Goal: Task Accomplishment & Management: Complete application form

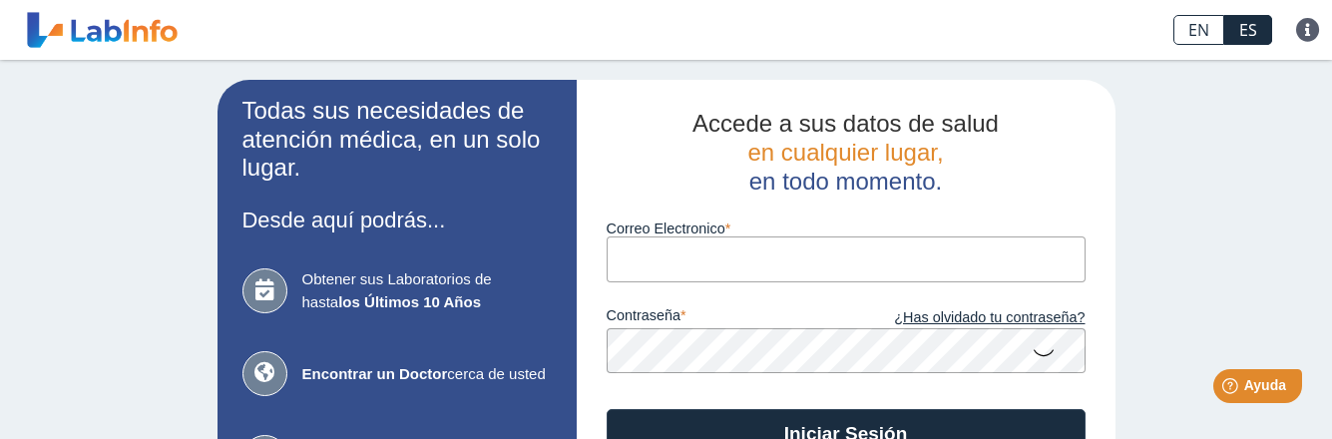
type input "[EMAIL_ADDRESS][DOMAIN_NAME]"
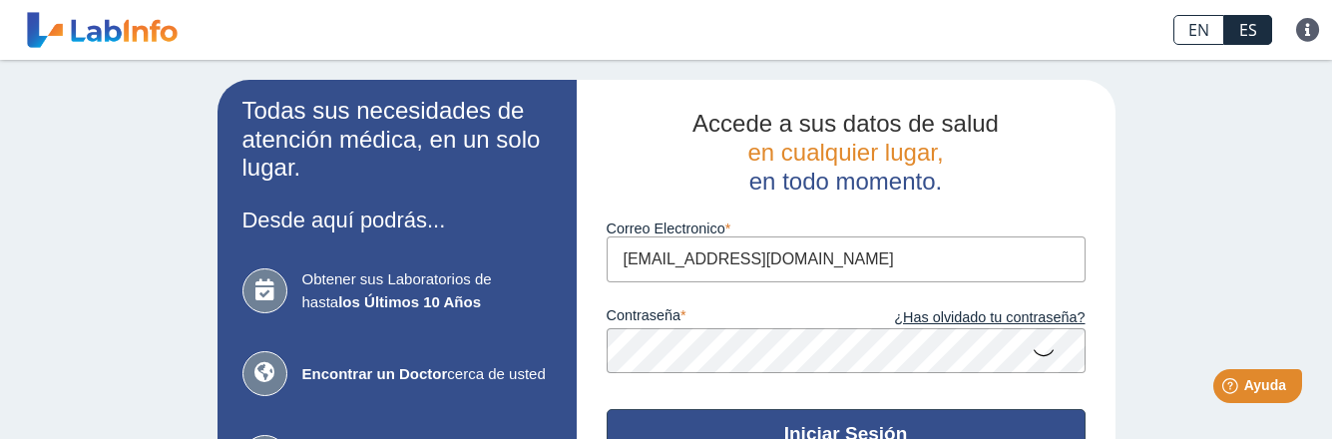
scroll to position [100, 0]
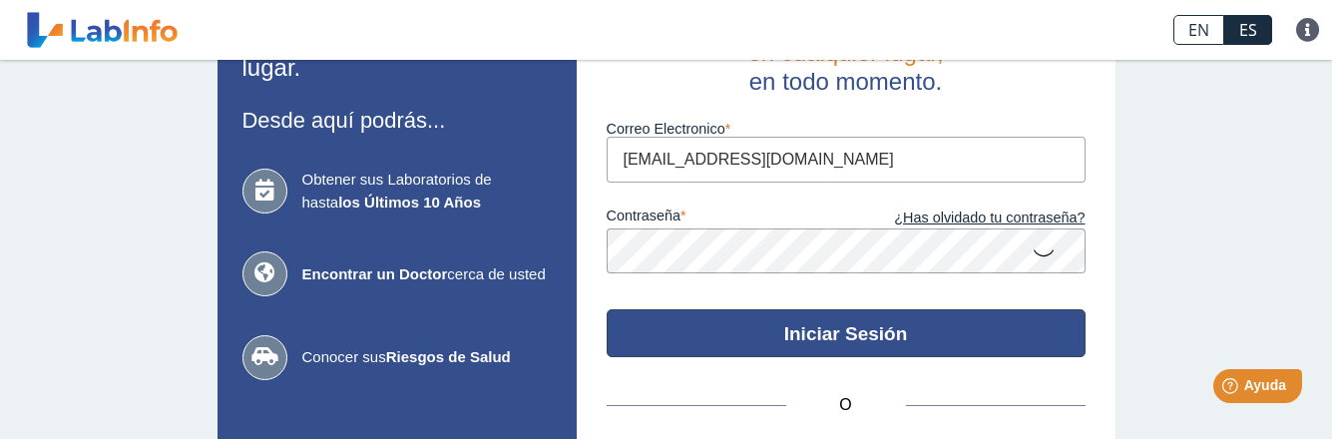
click at [854, 337] on button "Iniciar Sesión" at bounding box center [845, 333] width 479 height 48
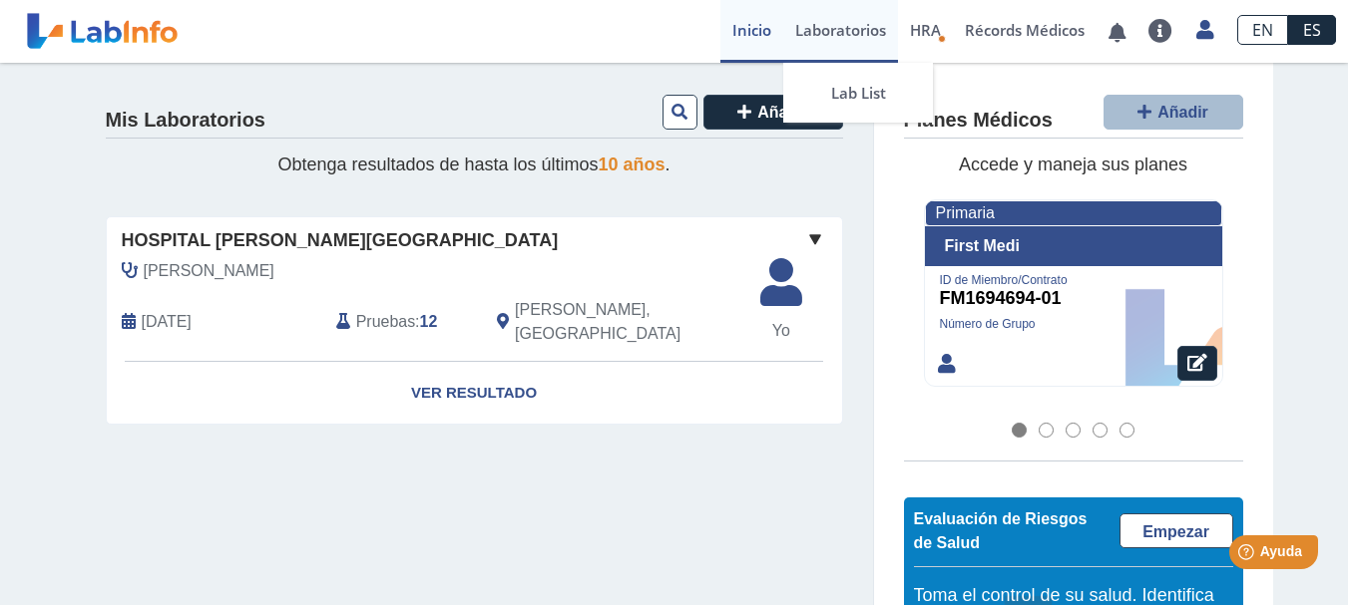
click at [856, 32] on link "Laboratorios" at bounding box center [840, 31] width 115 height 63
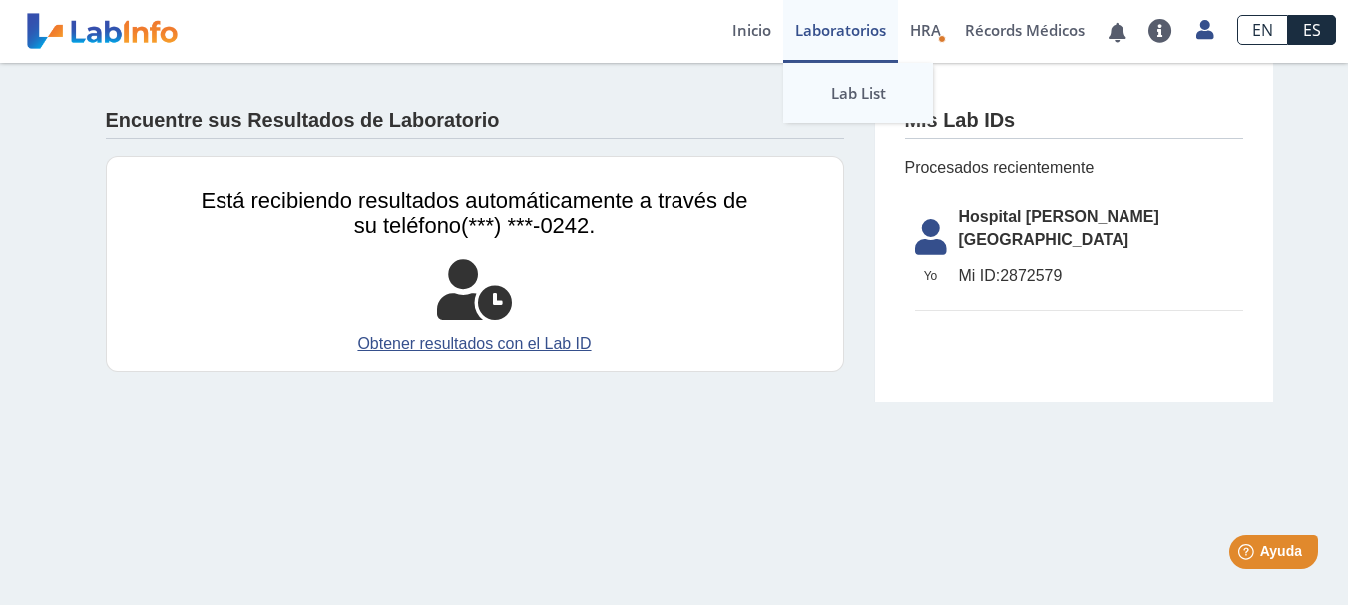
click at [867, 98] on link "Lab List" at bounding box center [858, 93] width 150 height 60
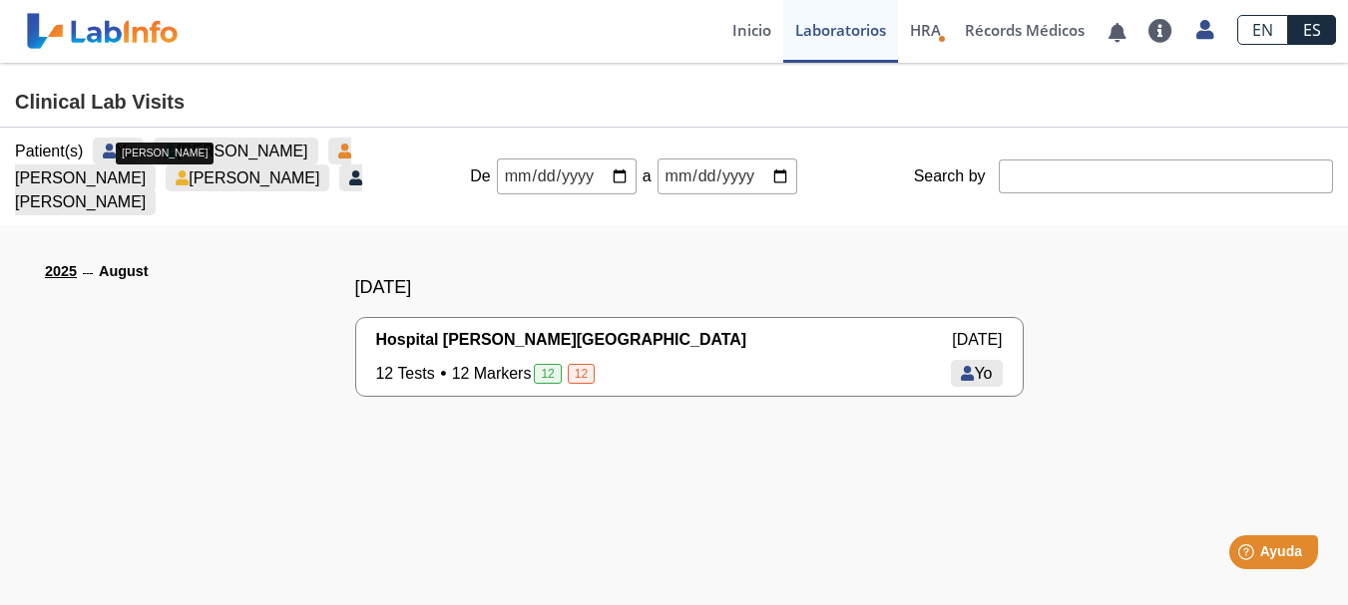
click at [294, 178] on span "[PERSON_NAME]" at bounding box center [254, 178] width 131 height 17
click at [463, 243] on div "[DATE] Hospital [PERSON_NAME][GEOGRAPHIC_DATA] [DATE] 12 Tests 12 Markers 12 [D…" at bounding box center [689, 328] width 1008 height 206
drag, startPoint x: 1128, startPoint y: 215, endPoint x: 807, endPoint y: 238, distance: 322.0
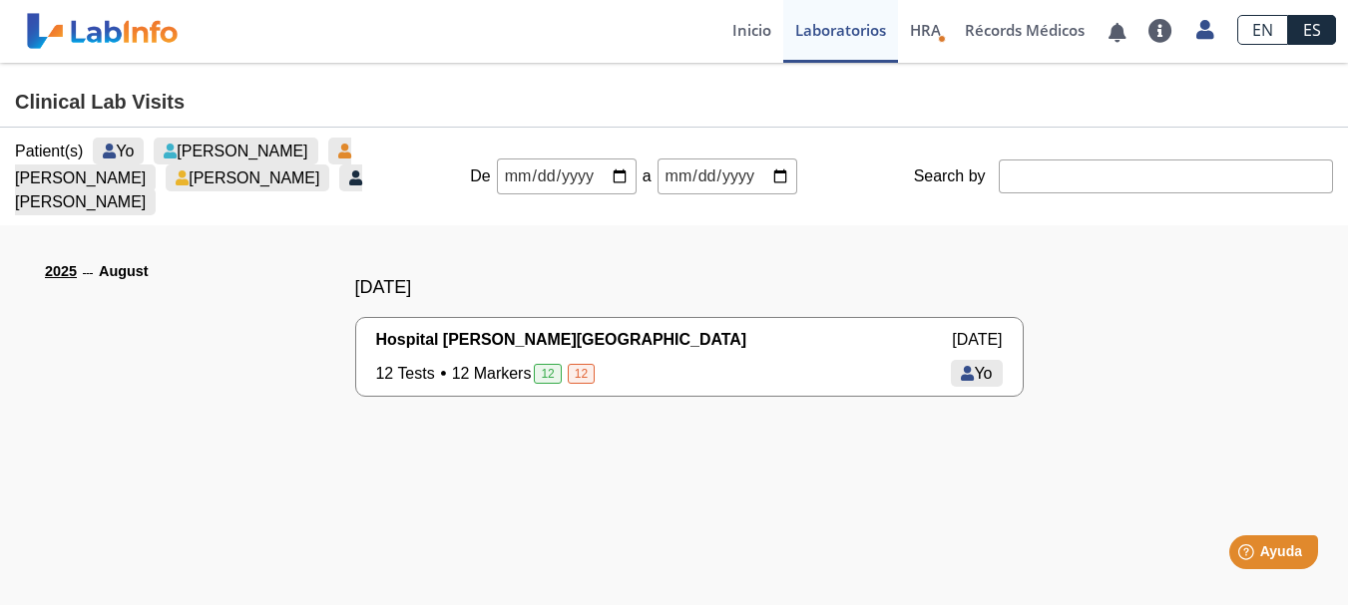
click at [807, 238] on ion-app "¡Todo al día! No hay notificaciones. Preguntas Frecuentes Política de privacida…" at bounding box center [674, 302] width 1348 height 605
click at [812, 238] on div "[DATE] Hospital [PERSON_NAME][GEOGRAPHIC_DATA] [DATE] 12 Tests 12 Markers 12 [D…" at bounding box center [689, 328] width 1008 height 206
click at [1059, 41] on link "Récords Médicos" at bounding box center [1025, 31] width 144 height 63
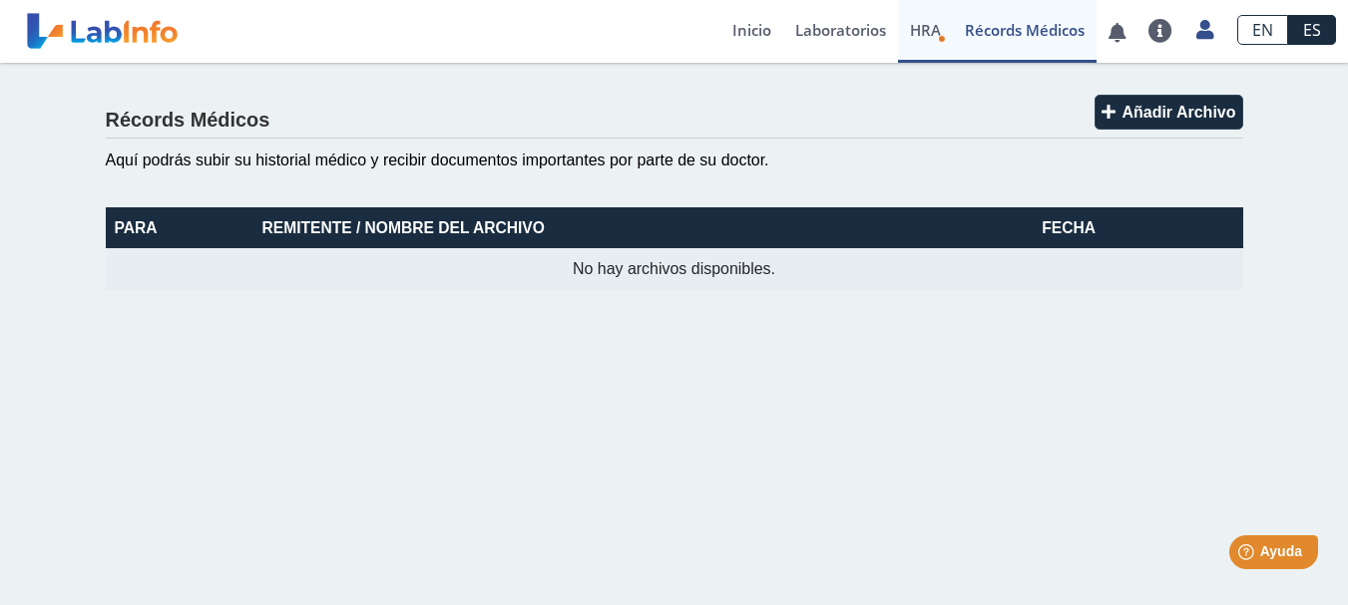
click at [938, 36] on icon "Health Risk Assessment" at bounding box center [942, 39] width 8 height 8
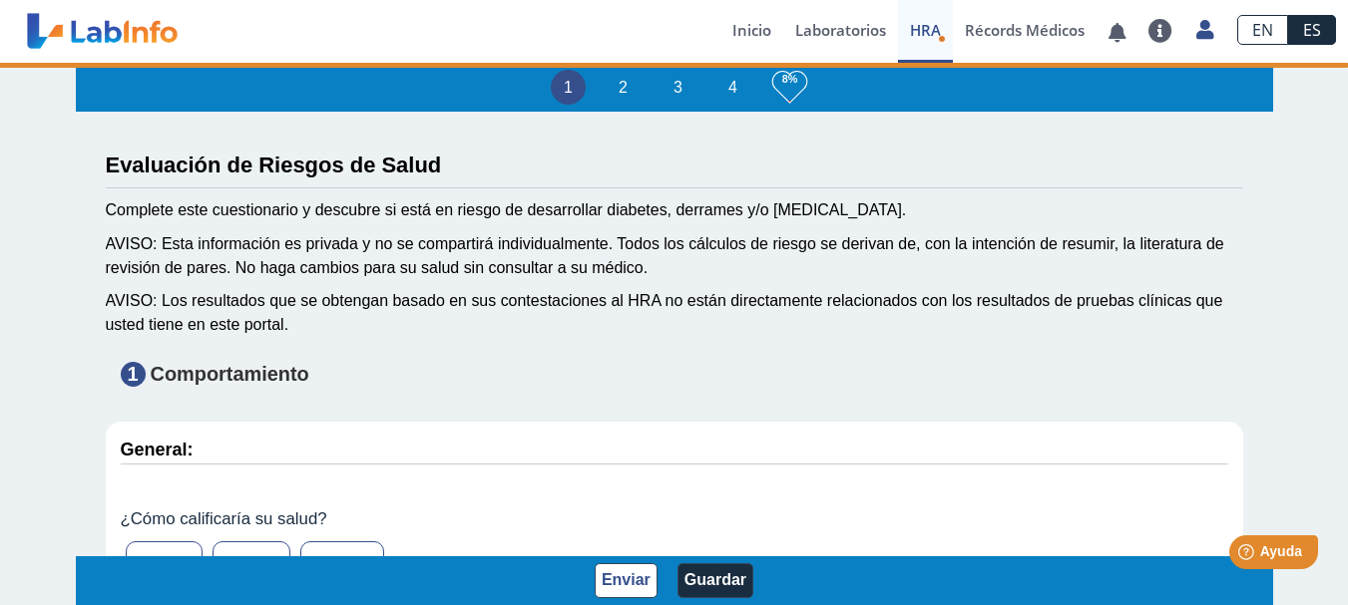
type input "[PERSON_NAME]"
type input "[DATE]"
type input "7879308296"
type input "[PERSON_NAME]"
select select "5: 231"
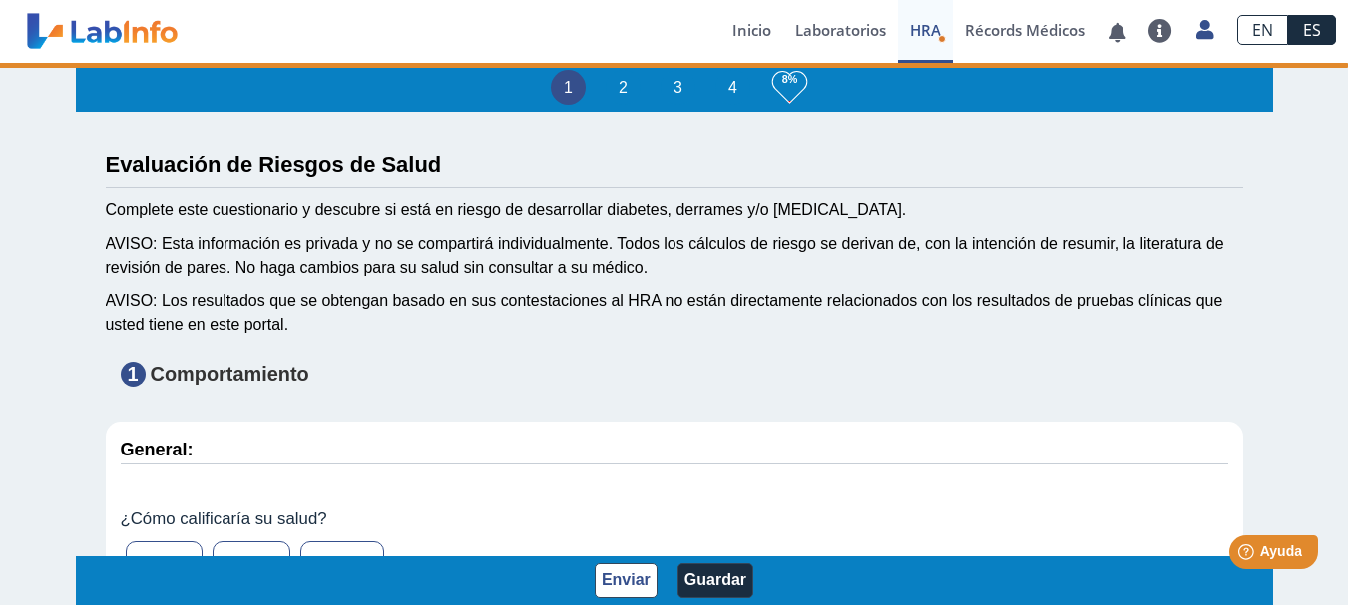
select select
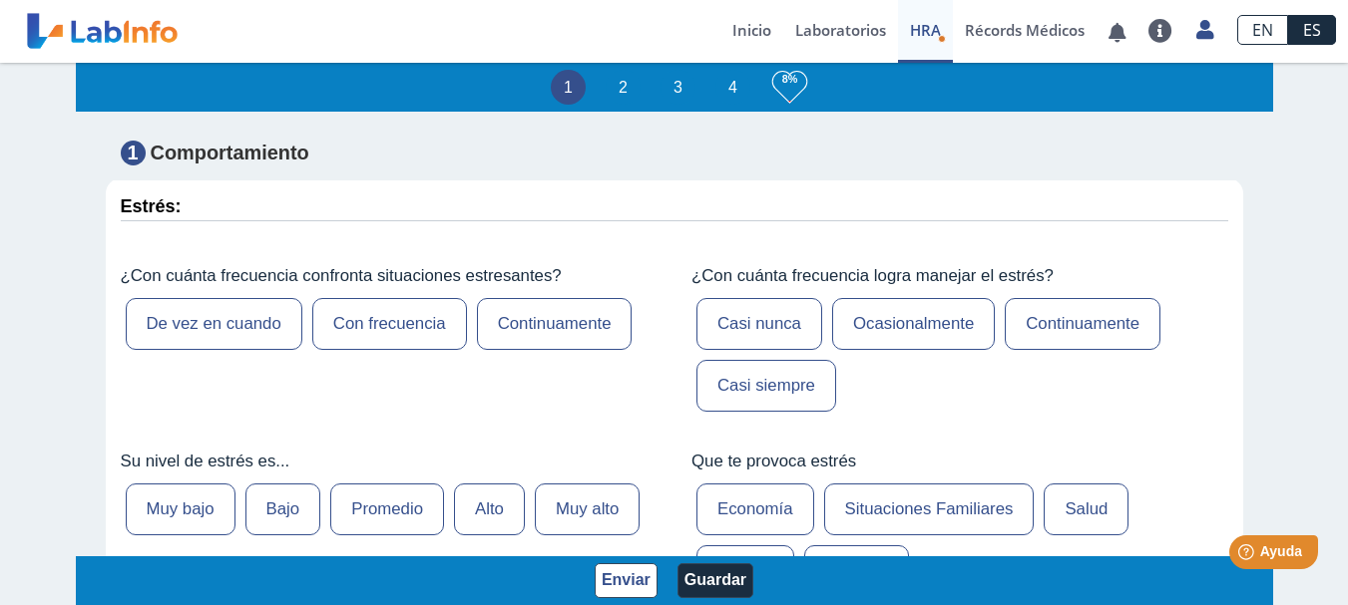
scroll to position [199, 0]
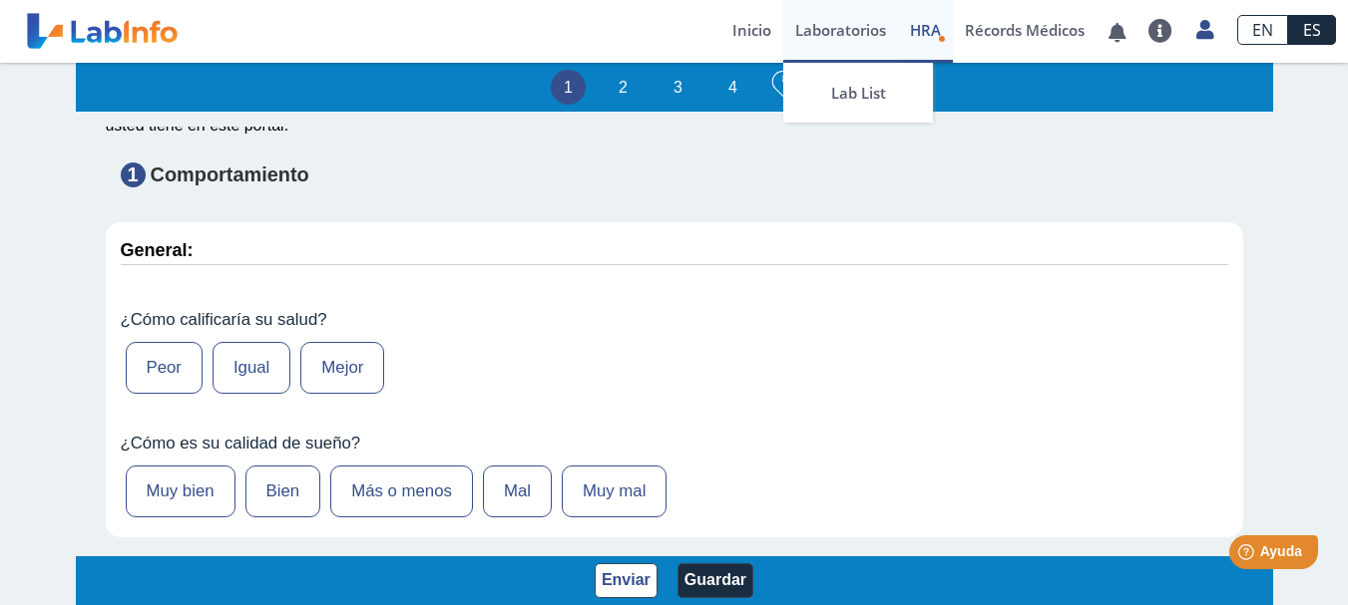
click at [860, 31] on link "Laboratorios" at bounding box center [840, 31] width 115 height 63
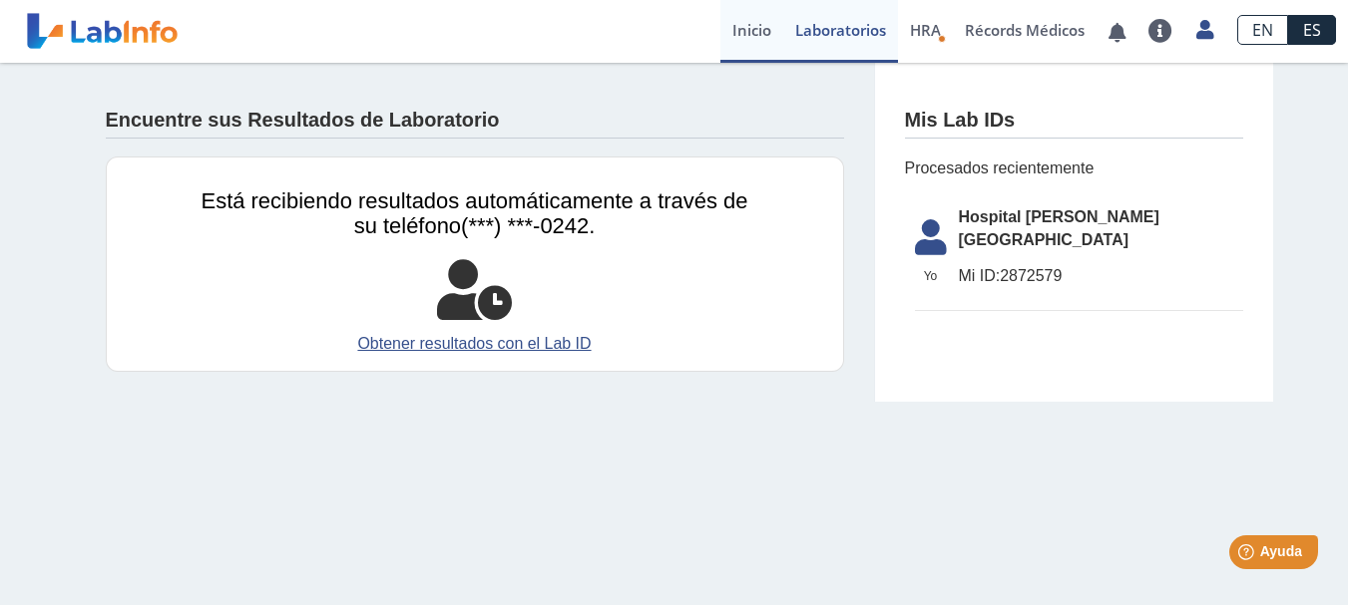
click at [761, 41] on link "Inicio" at bounding box center [751, 31] width 63 height 63
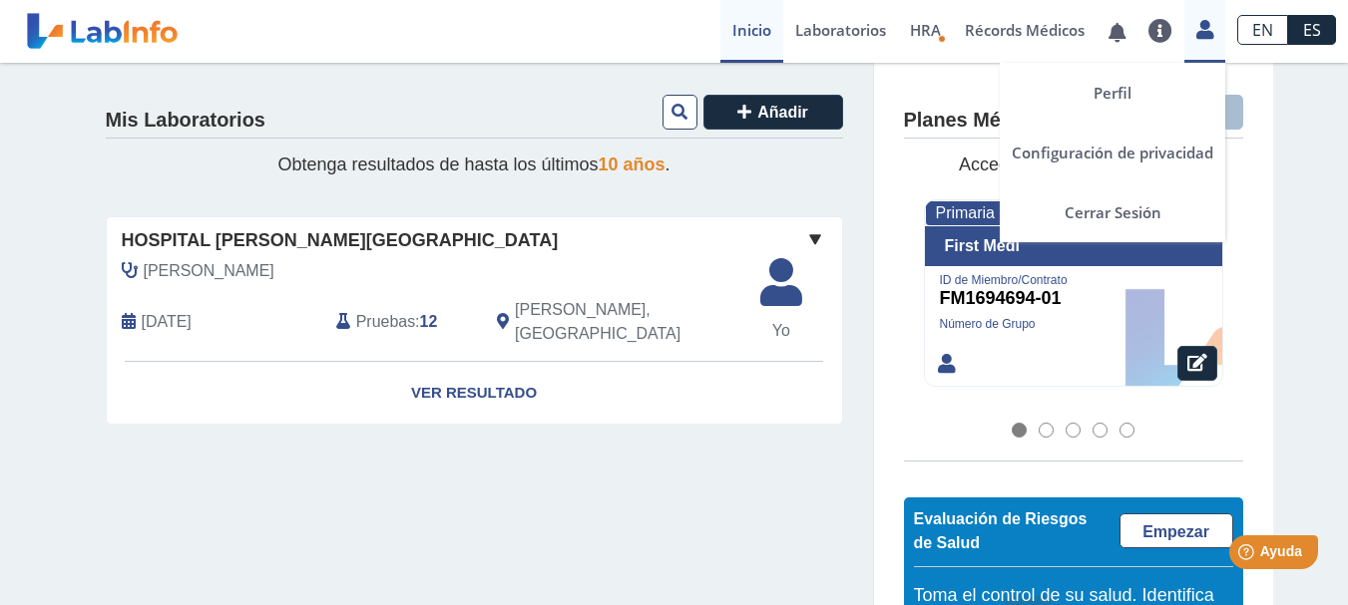
click at [1203, 28] on icon at bounding box center [1204, 29] width 17 height 15
click at [1201, 37] on icon at bounding box center [1204, 29] width 17 height 15
click at [1208, 35] on icon at bounding box center [1204, 29] width 17 height 15
click at [1213, 31] on icon at bounding box center [1204, 29] width 17 height 15
click at [1128, 212] on link "Cerrar Sesión" at bounding box center [1111, 213] width 225 height 60
